Goal: Transaction & Acquisition: Purchase product/service

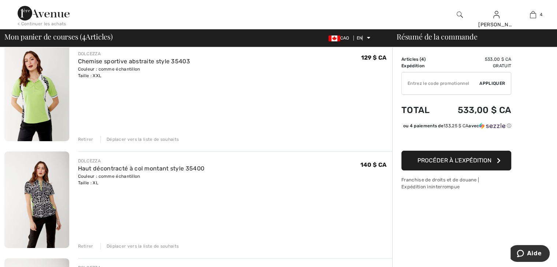
scroll to position [183, 0]
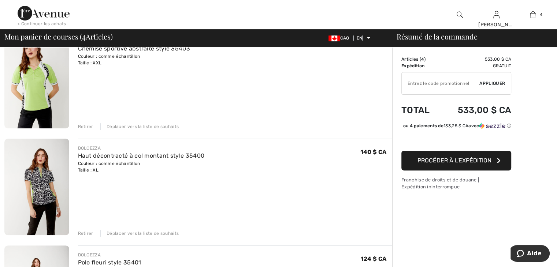
click at [31, 181] on img at bounding box center [36, 187] width 65 height 97
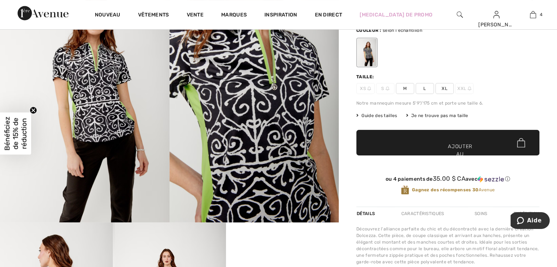
scroll to position [73, 0]
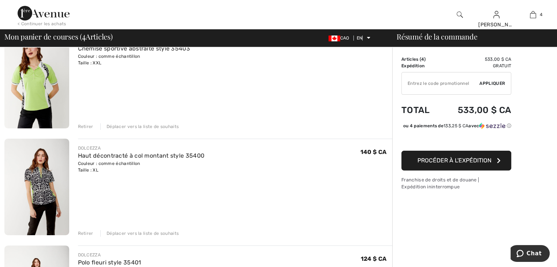
click at [82, 126] on font "Retirer" at bounding box center [85, 126] width 15 height 5
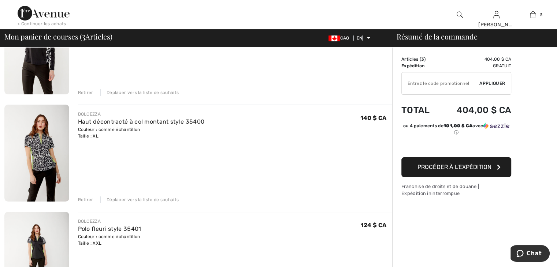
scroll to position [147, 0]
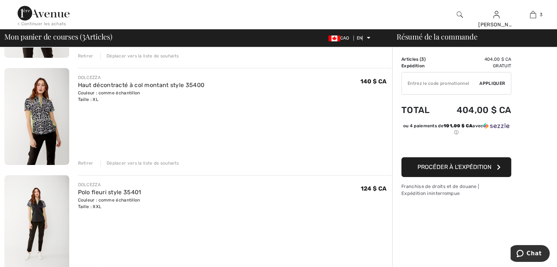
click at [86, 162] on font "Retirer" at bounding box center [85, 163] width 15 height 5
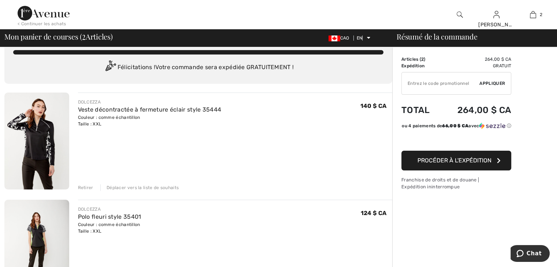
scroll to position [0, 0]
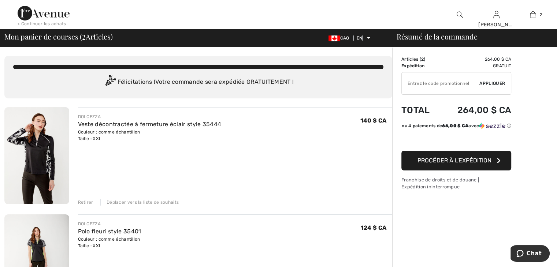
click at [43, 25] on font "< Continuer les achats" at bounding box center [42, 23] width 49 height 5
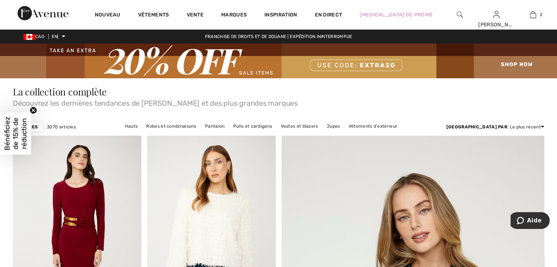
click at [36, 126] on font "Filtres" at bounding box center [28, 127] width 19 height 5
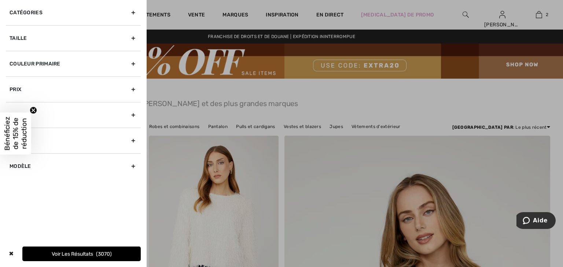
click at [35, 111] on circle "Fermer le teaser" at bounding box center [33, 110] width 7 height 7
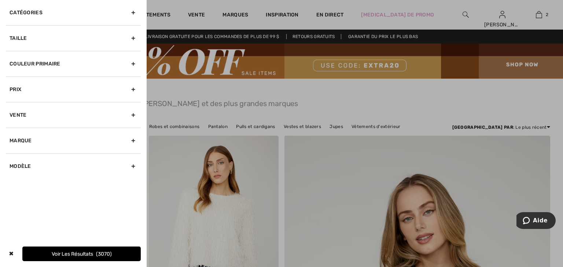
click at [129, 138] on div "Marque" at bounding box center [73, 141] width 135 height 26
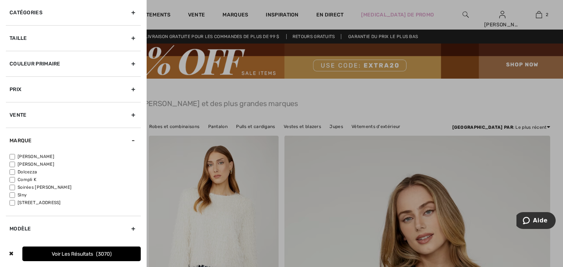
click at [12, 173] on input"] "Dolcezza" at bounding box center [12, 172] width 5 height 5
checkbox input"] "true"
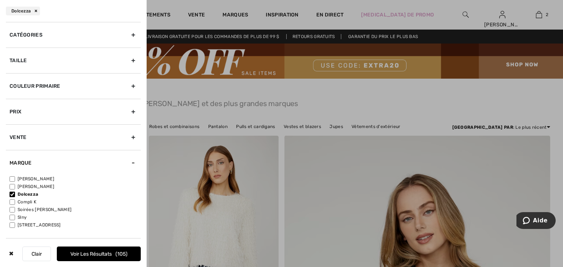
click at [96, 254] on font "Voir les résultats" at bounding box center [90, 254] width 41 height 6
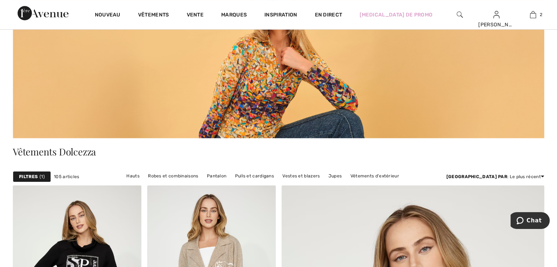
scroll to position [147, 0]
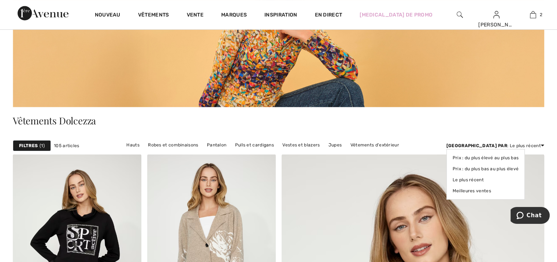
click at [533, 144] on font ": Le plus récent" at bounding box center [524, 145] width 34 height 5
click at [519, 168] on font "Prix ​​: du plus bas au plus élevé" at bounding box center [486, 168] width 66 height 5
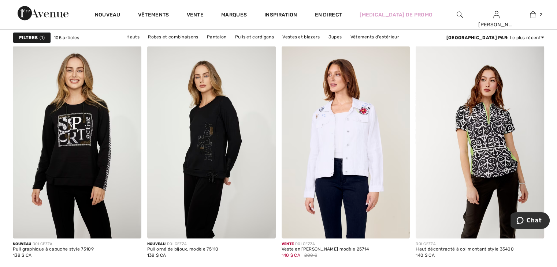
scroll to position [2894, 0]
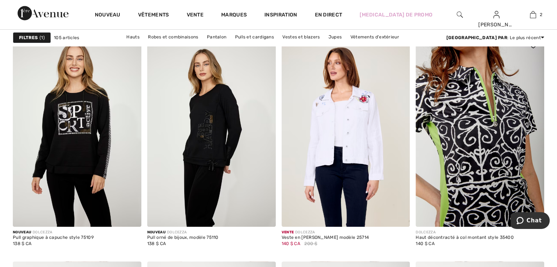
click at [487, 138] on img at bounding box center [480, 130] width 129 height 193
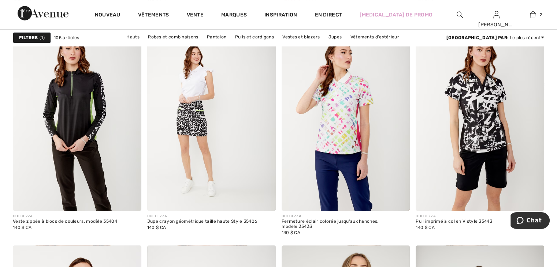
scroll to position [3150, 0]
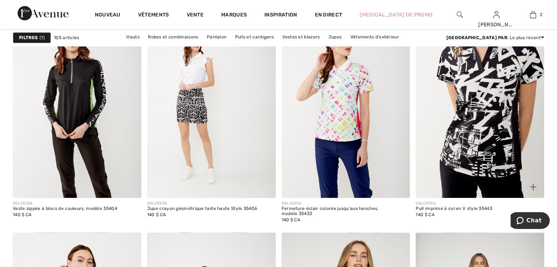
click at [506, 113] on img at bounding box center [480, 101] width 129 height 193
click at [476, 114] on img at bounding box center [480, 101] width 129 height 193
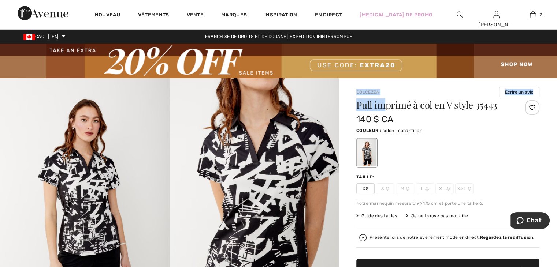
drag, startPoint x: 352, startPoint y: 94, endPoint x: 388, endPoint y: 104, distance: 36.5
click at [525, 144] on div at bounding box center [447, 153] width 183 height 30
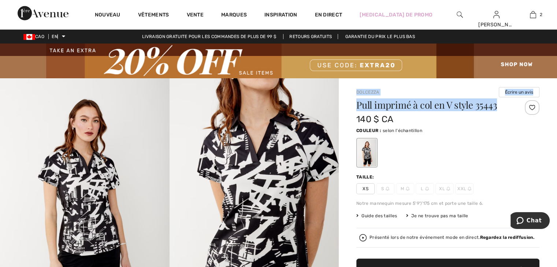
drag, startPoint x: 353, startPoint y: 90, endPoint x: 499, endPoint y: 103, distance: 146.7
copy div "Dolcezza Écrire un avis Pull imprimé à col en V style 35443"
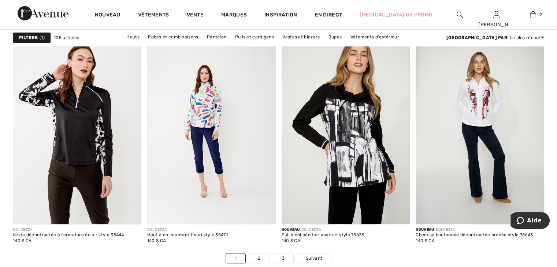
scroll to position [3370, 0]
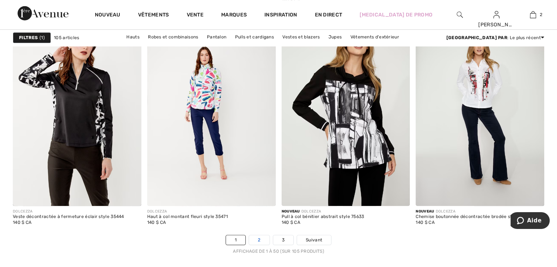
click at [253, 240] on link "2" at bounding box center [259, 241] width 20 height 10
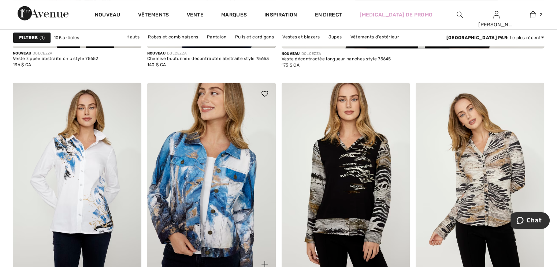
scroll to position [659, 0]
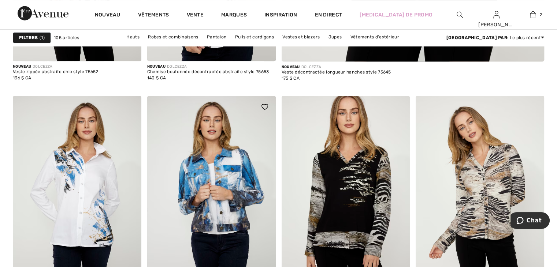
click at [264, 107] on img at bounding box center [265, 107] width 7 height 6
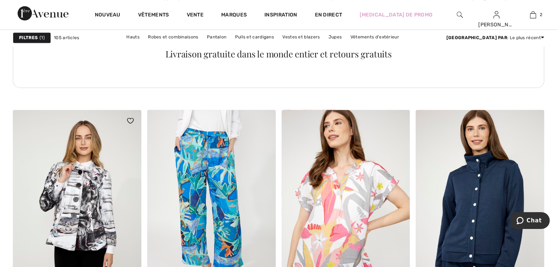
scroll to position [1172, 0]
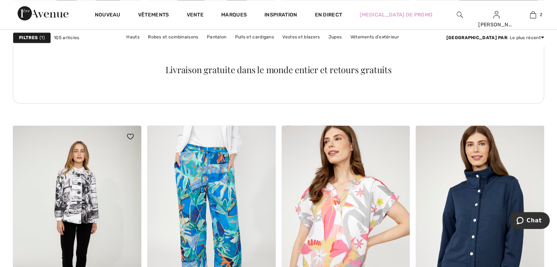
click at [128, 136] on img at bounding box center [130, 137] width 7 height 6
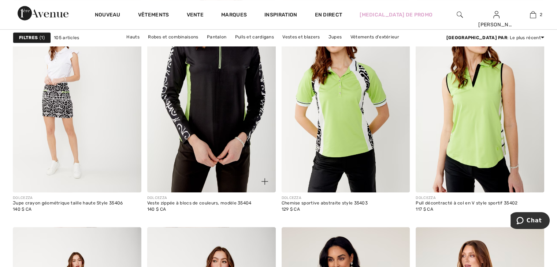
scroll to position [3113, 0]
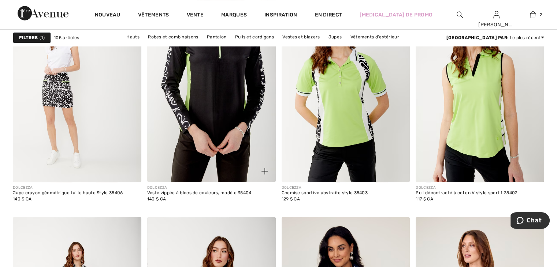
click at [192, 116] on img at bounding box center [211, 86] width 129 height 193
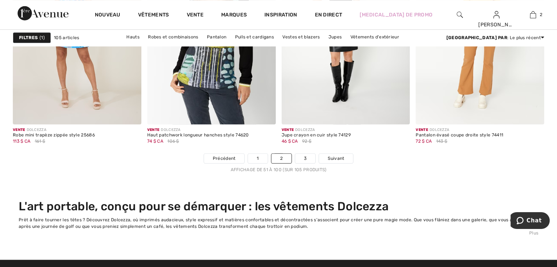
scroll to position [3699, 0]
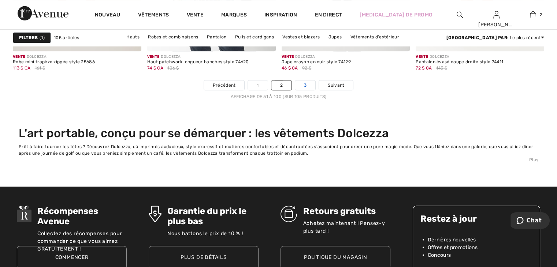
click at [307, 86] on link "3" at bounding box center [305, 86] width 20 height 10
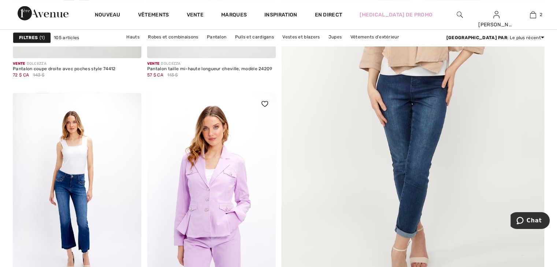
scroll to position [256, 0]
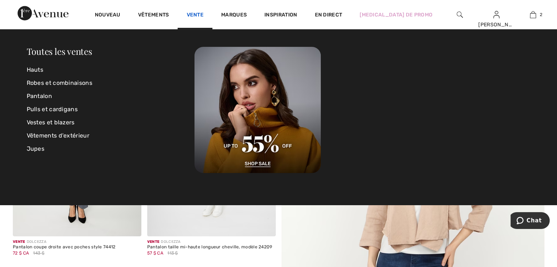
click at [194, 15] on font "Vente" at bounding box center [194, 15] width 17 height 6
click at [29, 68] on font "Hauts" at bounding box center [35, 69] width 17 height 7
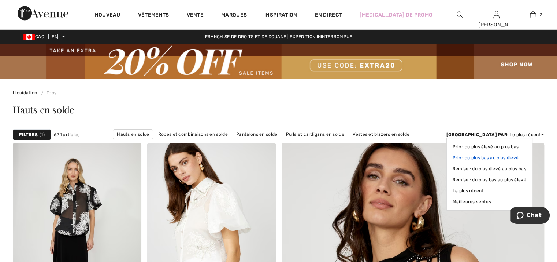
click at [519, 158] on font "Prix ​​: du plus bas au plus élevé" at bounding box center [486, 157] width 66 height 5
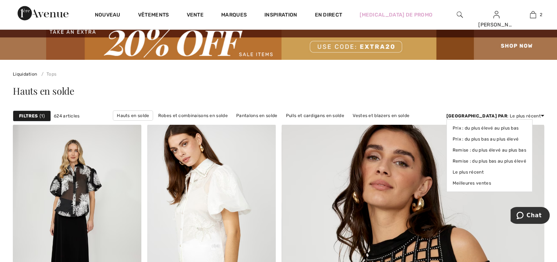
scroll to position [37, 0]
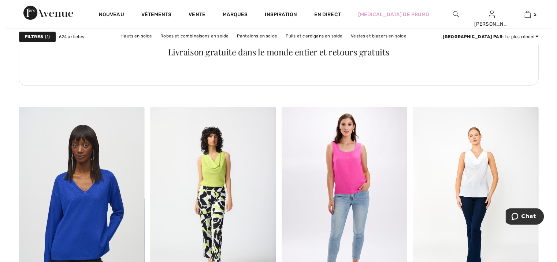
scroll to position [989, 0]
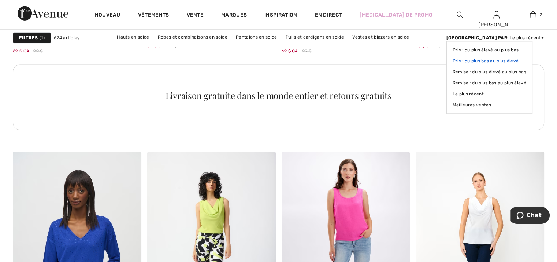
click at [516, 60] on font "Prix ​​: du plus bas au plus élevé" at bounding box center [486, 60] width 66 height 5
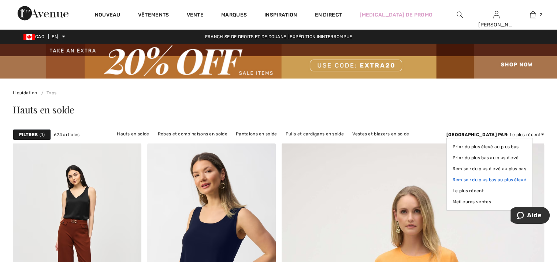
click at [514, 178] on font "Remise : du plus bas au plus élevé" at bounding box center [490, 179] width 74 height 5
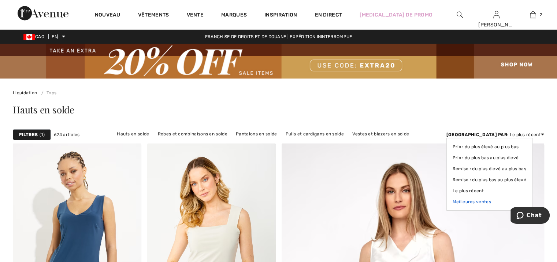
click at [491, 201] on font "Meilleures ventes" at bounding box center [472, 201] width 38 height 5
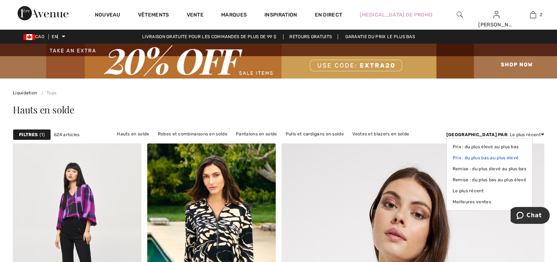
click at [514, 157] on font "Prix ​​: du plus bas au plus élevé" at bounding box center [486, 157] width 66 height 5
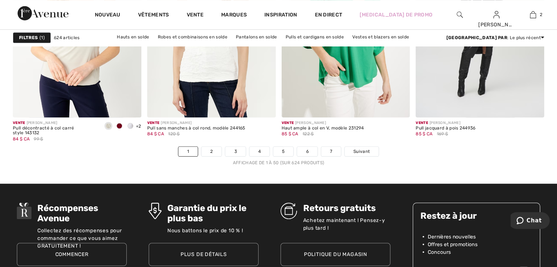
scroll to position [3516, 0]
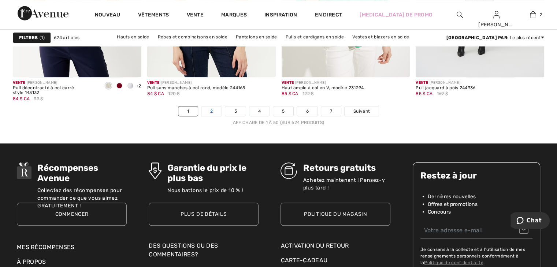
click at [206, 109] on link "2" at bounding box center [211, 112] width 20 height 10
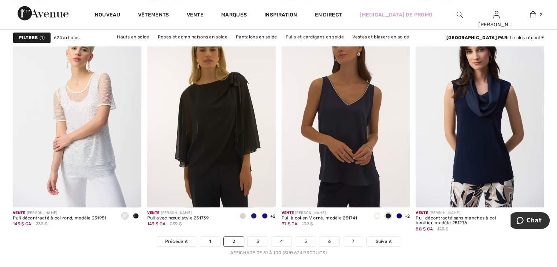
scroll to position [3406, 0]
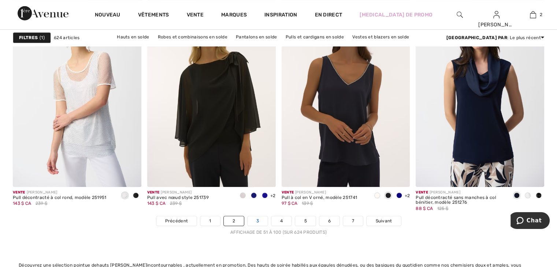
click at [255, 219] on link "3" at bounding box center [258, 221] width 20 height 10
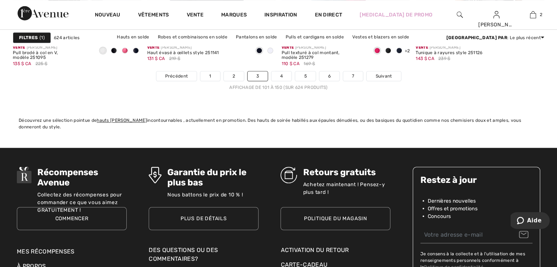
scroll to position [3553, 0]
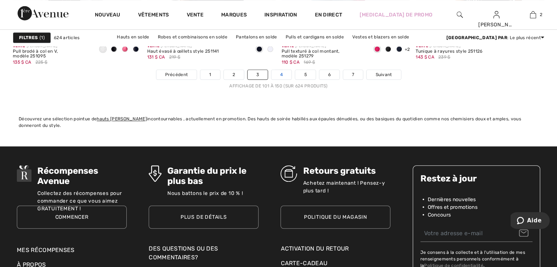
click at [278, 71] on link "4" at bounding box center [281, 75] width 20 height 10
